Goal: Check status

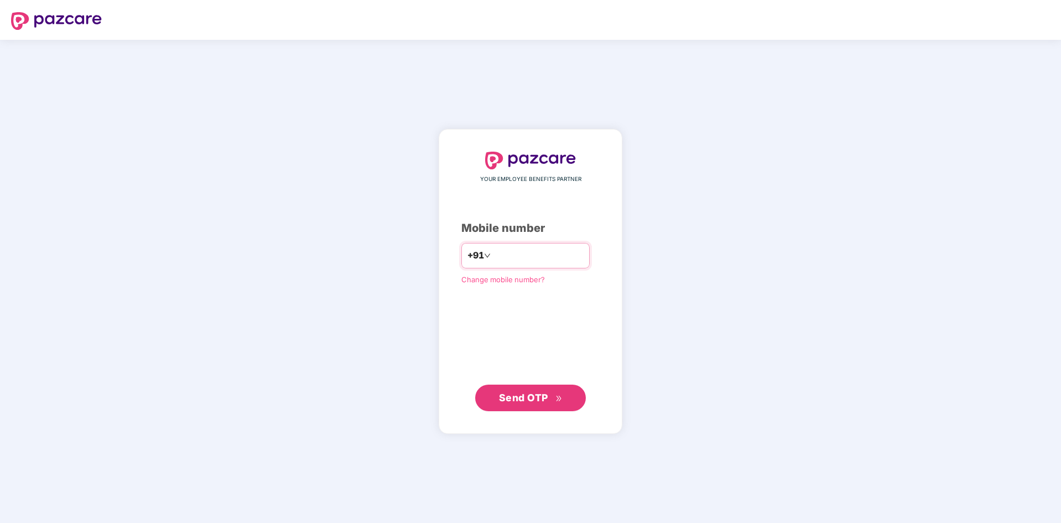
click at [513, 253] on input "number" at bounding box center [538, 256] width 91 height 18
type input "**********"
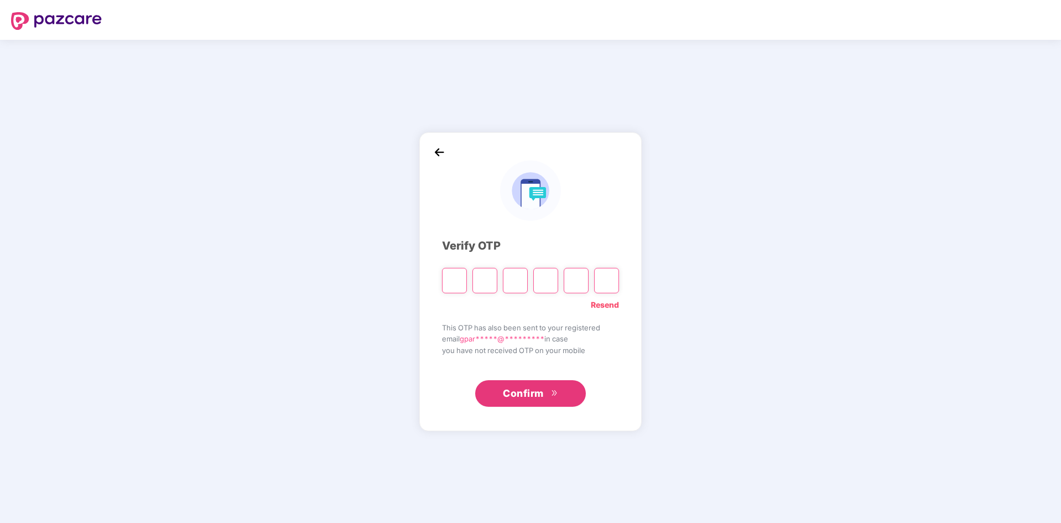
click at [448, 280] on input "Please enter verification code. Digit 1" at bounding box center [454, 280] width 25 height 25
type input "*"
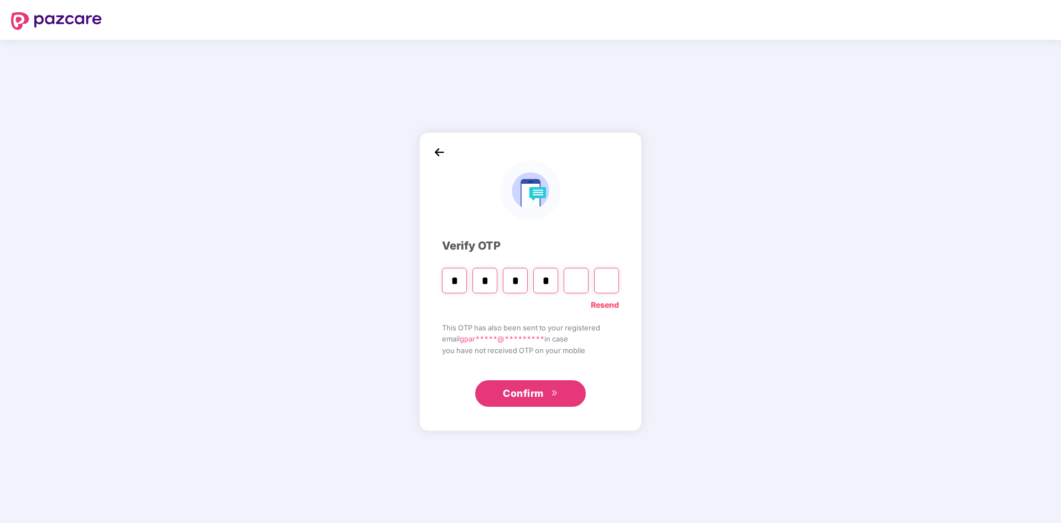
type input "*"
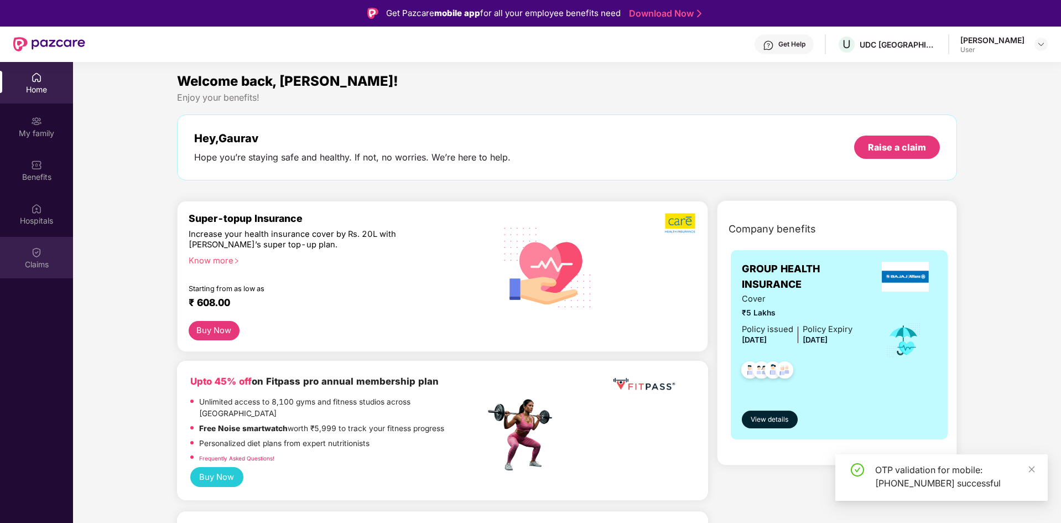
click at [42, 260] on div "Claims" at bounding box center [36, 264] width 73 height 11
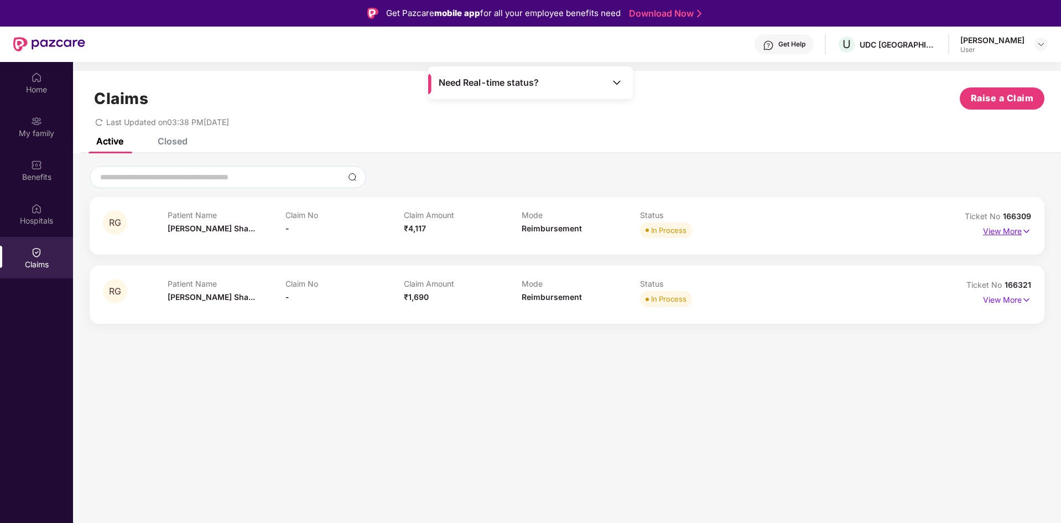
click at [1012, 230] on p "View More" at bounding box center [1007, 229] width 48 height 15
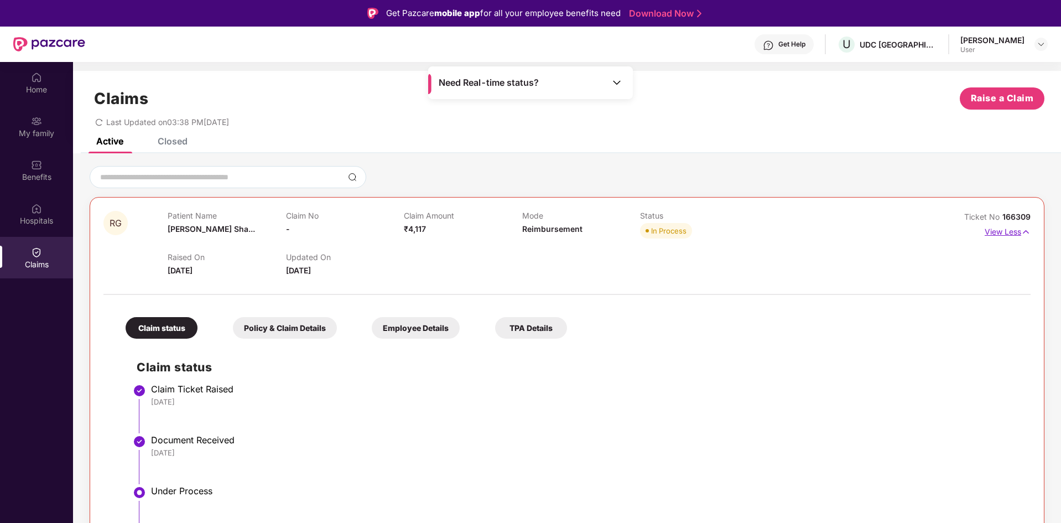
click at [1015, 234] on p "View Less" at bounding box center [1008, 230] width 46 height 15
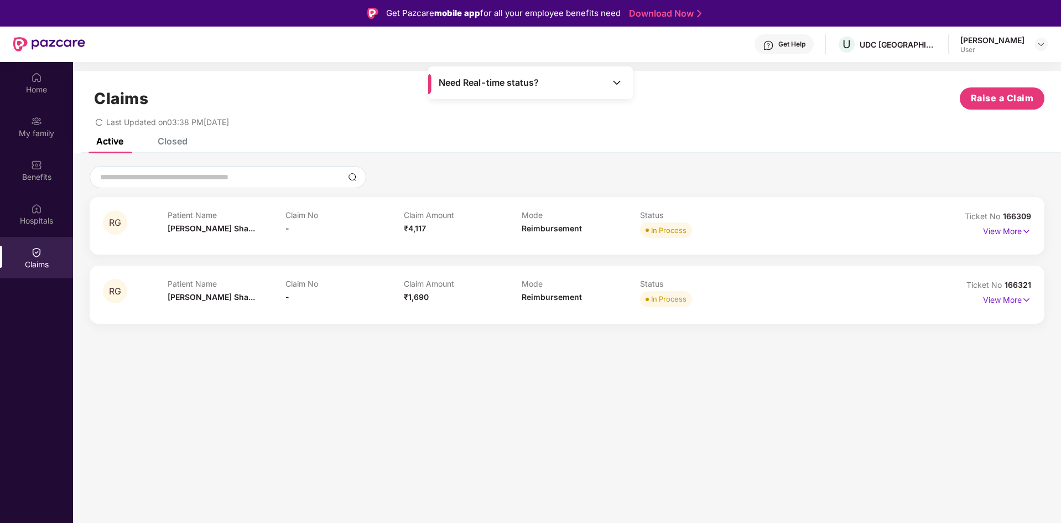
click at [180, 143] on div "Closed" at bounding box center [173, 141] width 30 height 11
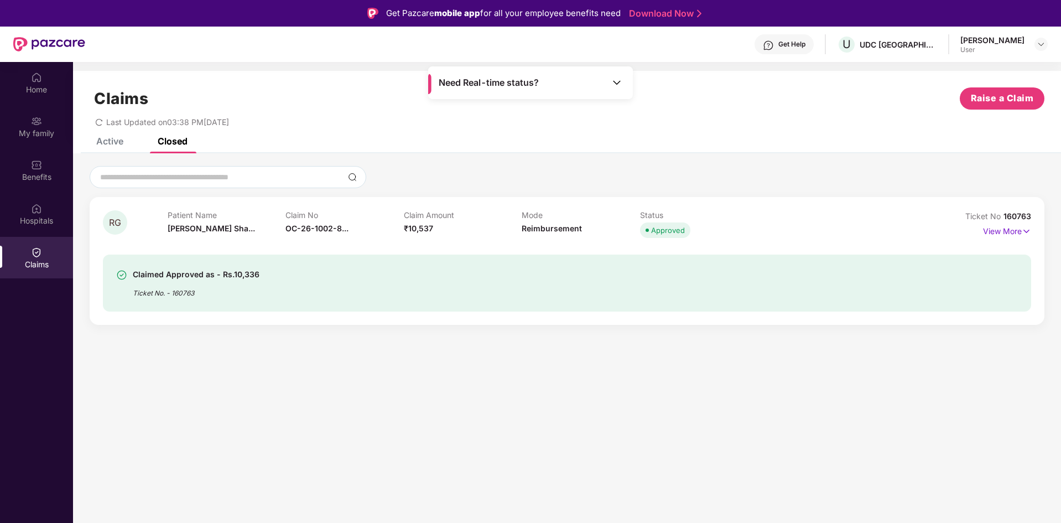
click at [109, 139] on div "Active" at bounding box center [109, 141] width 27 height 11
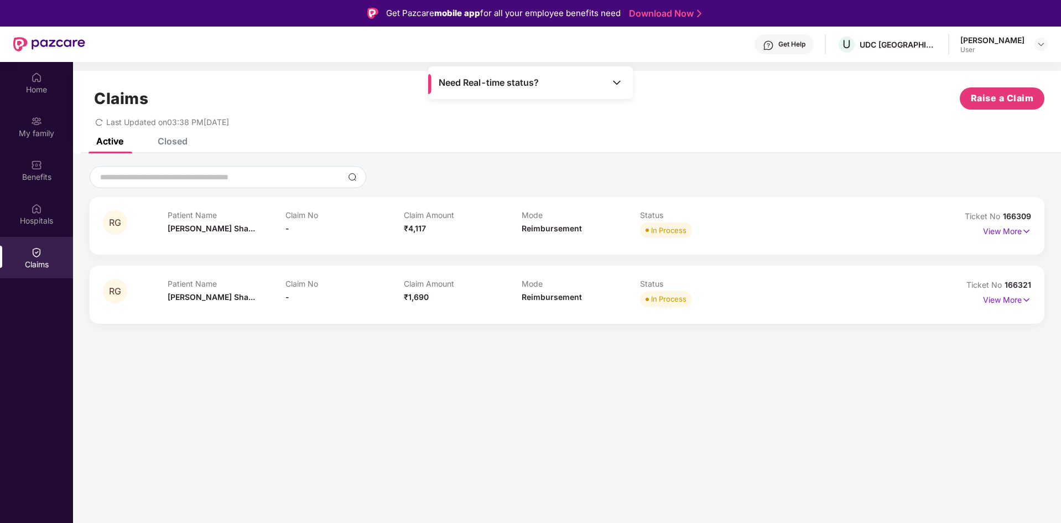
click at [170, 141] on div "Closed" at bounding box center [173, 141] width 30 height 11
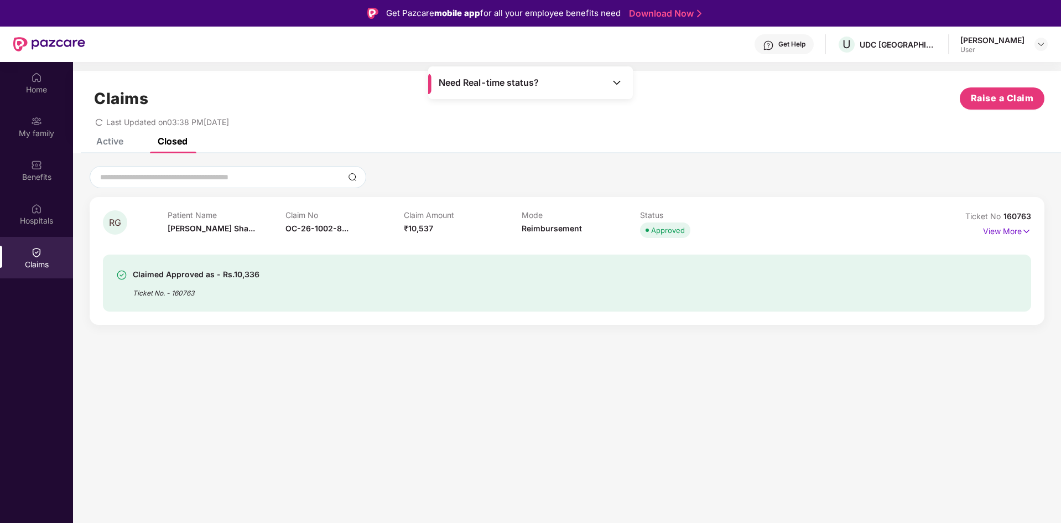
click at [113, 137] on div "Claims Raise a Claim Last Updated on 03:38 PM[DATE]" at bounding box center [567, 104] width 988 height 67
click at [107, 141] on div "Active" at bounding box center [109, 141] width 27 height 11
